Goal: Navigation & Orientation: Understand site structure

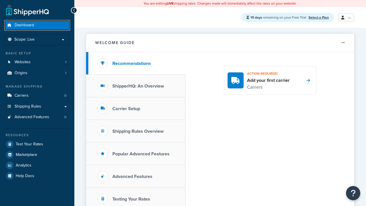
click at [24, 25] on span "Dashboard" at bounding box center [24, 25] width 19 height 5
click at [345, 17] on link at bounding box center [346, 17] width 17 height 9
click at [0, 0] on span "Billing" at bounding box center [0, 0] width 0 height 0
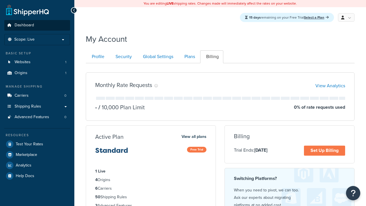
click at [24, 25] on span "Dashboard" at bounding box center [24, 25] width 19 height 5
